Goal: Navigation & Orientation: Find specific page/section

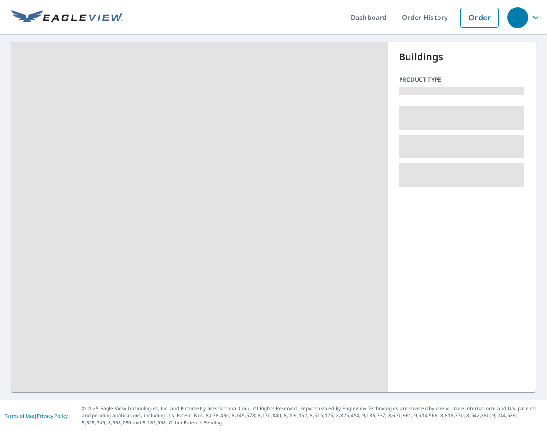
click at [297, 18] on ul "Dashboard Order History Order" at bounding box center [313, 17] width 380 height 35
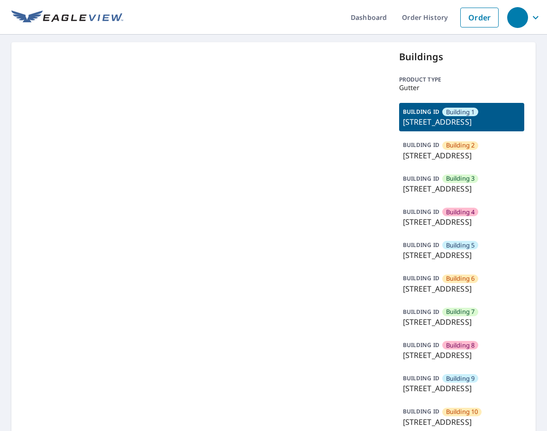
click at [290, 23] on ul "Dashboard Order History Order" at bounding box center [313, 17] width 380 height 35
click at [309, 26] on ul "Dashboard Order History Order" at bounding box center [313, 17] width 380 height 35
click at [309, 30] on ul "Dashboard Order History Order" at bounding box center [313, 17] width 380 height 35
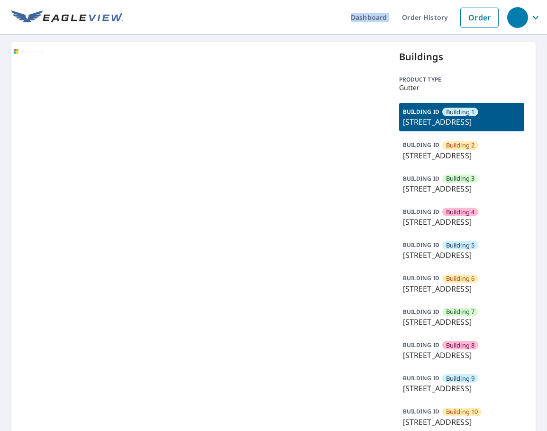
click at [309, 30] on ul "Dashboard Order History Order" at bounding box center [313, 17] width 380 height 35
drag, startPoint x: 309, startPoint y: 30, endPoint x: 285, endPoint y: 30, distance: 23.7
click at [285, 30] on ul "Dashboard Order History Order" at bounding box center [313, 17] width 380 height 35
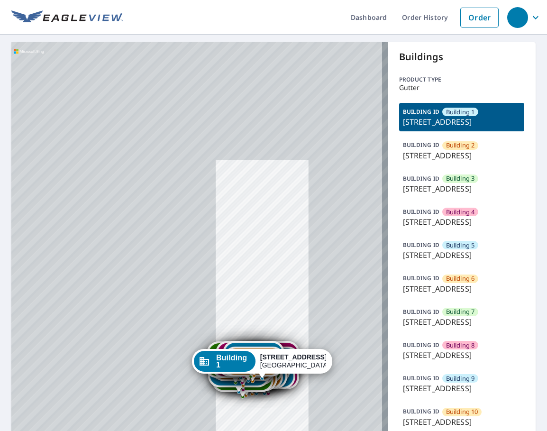
drag, startPoint x: 265, startPoint y: 326, endPoint x: 263, endPoint y: 255, distance: 70.2
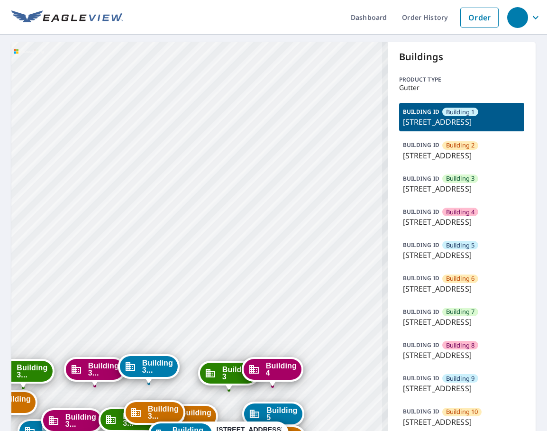
drag, startPoint x: 252, startPoint y: 250, endPoint x: 256, endPoint y: 145, distance: 104.8
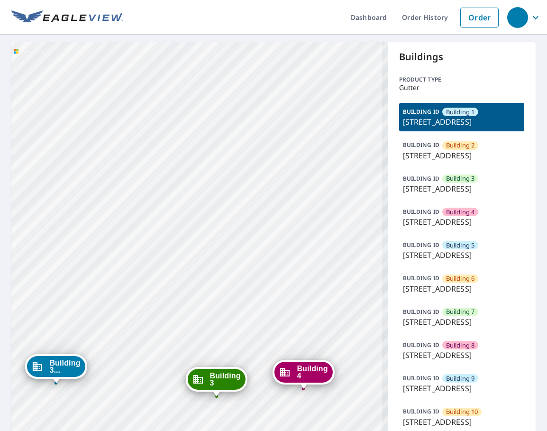
drag, startPoint x: 268, startPoint y: 262, endPoint x: 274, endPoint y: 130, distance: 131.4
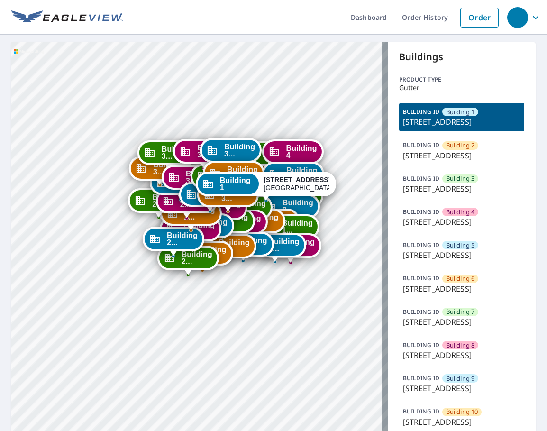
drag, startPoint x: 318, startPoint y: 290, endPoint x: 261, endPoint y: 234, distance: 80.1
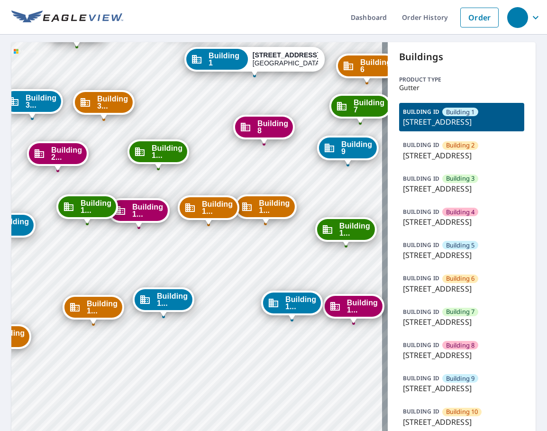
drag, startPoint x: 319, startPoint y: 245, endPoint x: 267, endPoint y: 245, distance: 52.1
